Goal: Find specific page/section

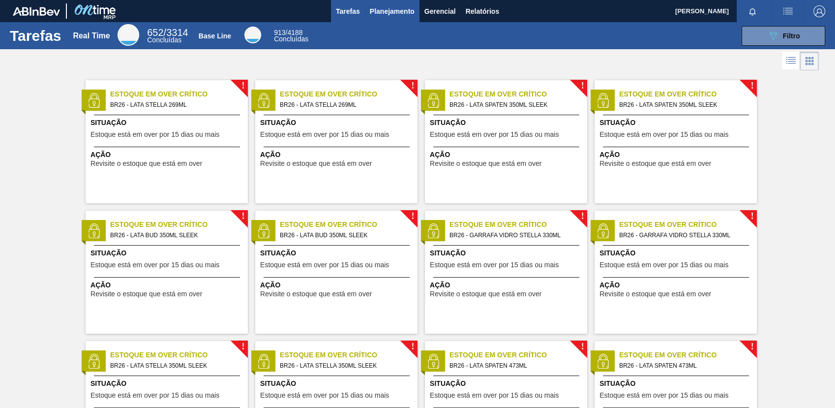
click at [384, 7] on span "Planejamento" at bounding box center [392, 11] width 45 height 12
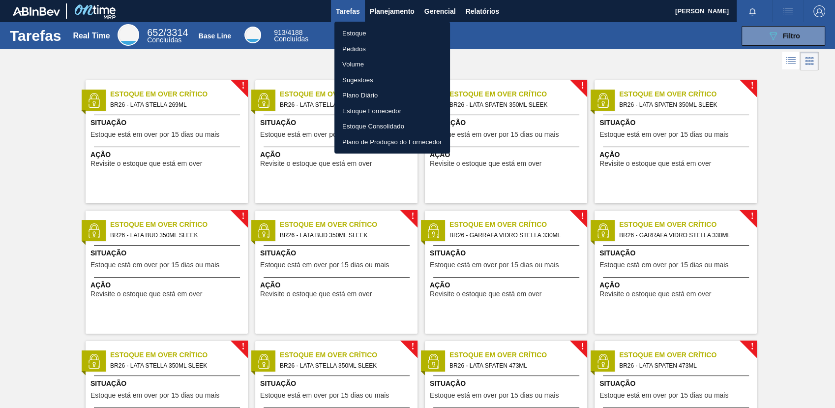
click at [370, 33] on li "Estoque" at bounding box center [392, 34] width 116 height 16
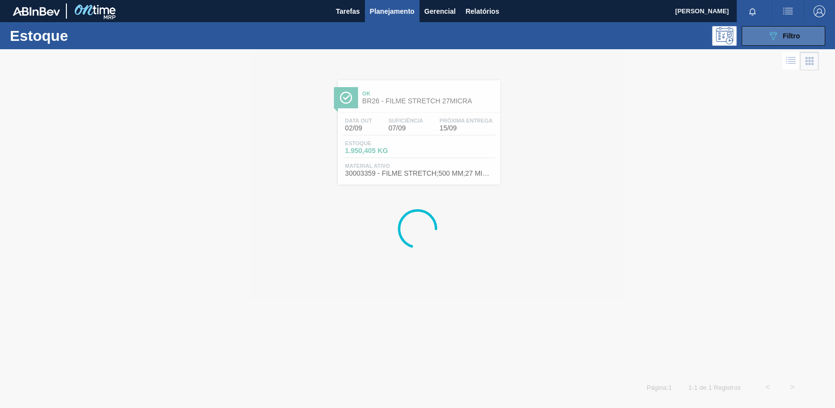
click at [767, 33] on icon "089F7B8B-B2A5-4AFE-B5C0-19BA573D28AC" at bounding box center [773, 36] width 12 height 12
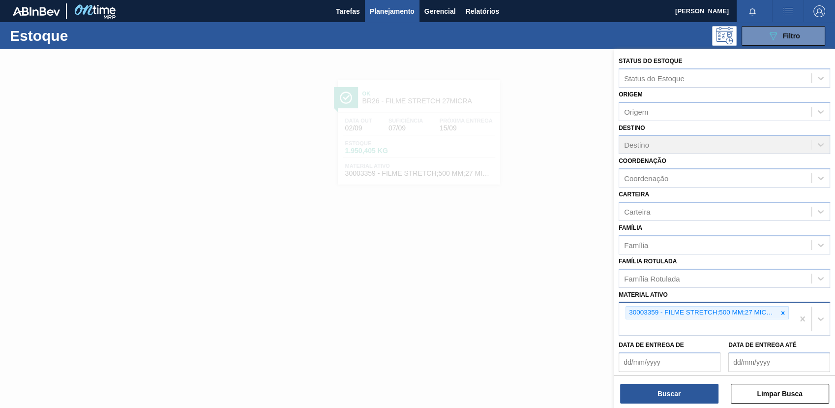
click at [779, 314] on icon at bounding box center [782, 312] width 7 height 7
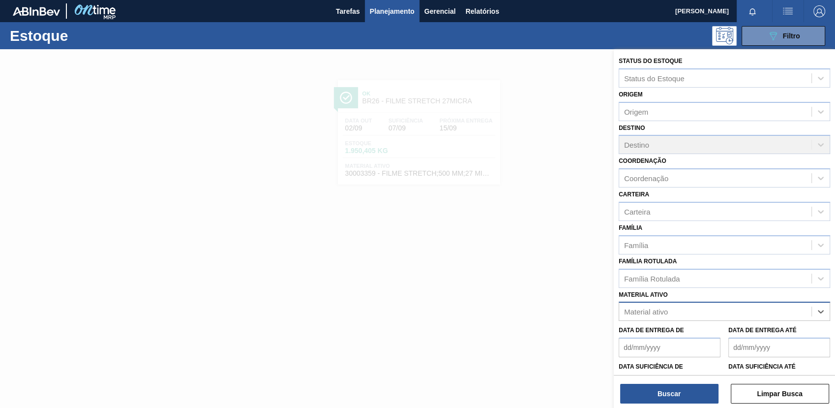
paste ativo "null"
type ativo "nul"
